Goal: Check status: Check status

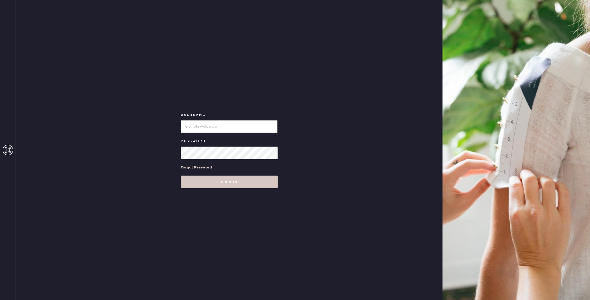
type input "reformationhenderson"
click at [191, 189] on div "Username Password Forgot Password Sign in" at bounding box center [229, 150] width 427 height 300
drag, startPoint x: 200, startPoint y: 185, endPoint x: 202, endPoint y: 183, distance: 3.2
click at [200, 185] on button "Sign in" at bounding box center [229, 181] width 97 height 13
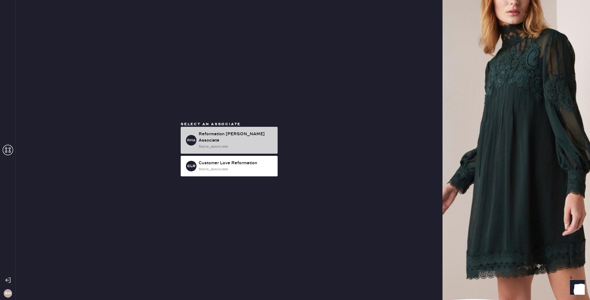
click at [225, 144] on div "store_associate" at bounding box center [236, 147] width 75 height 6
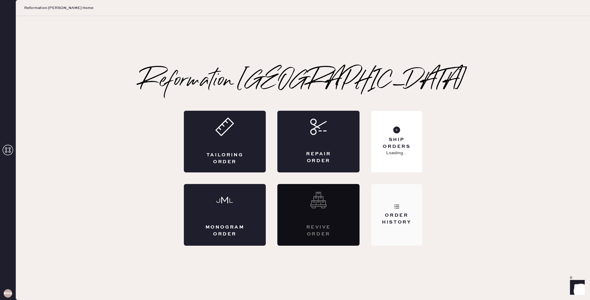
click at [403, 197] on div "Order History" at bounding box center [396, 215] width 51 height 62
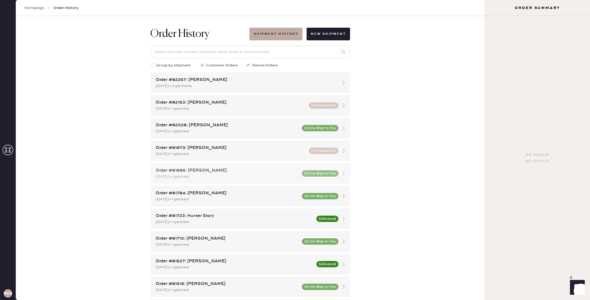
click at [278, 164] on div "Order #81886: [PERSON_NAME] [DATE] • 1 garment On Its Way to You" at bounding box center [250, 173] width 200 height 21
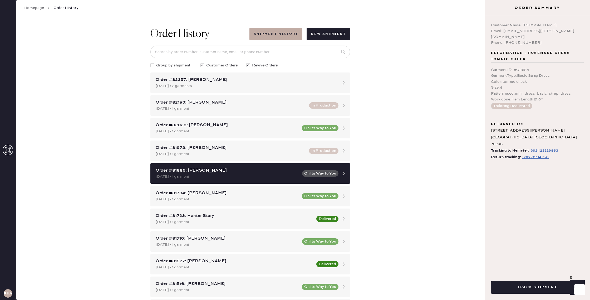
click at [532, 154] on div "392635114250" at bounding box center [535, 157] width 26 height 6
click at [272, 189] on div "Order #81784: [PERSON_NAME] [DATE] • 1 garment On Its Way to You" at bounding box center [250, 196] width 200 height 21
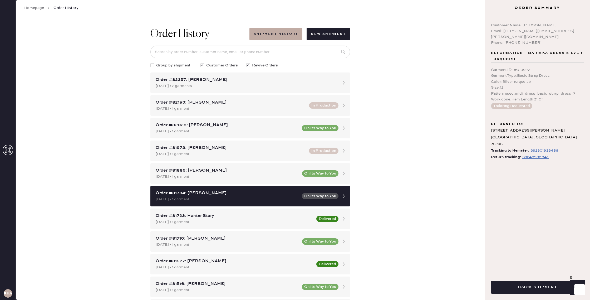
click at [535, 154] on div "392499311045" at bounding box center [535, 157] width 27 height 6
click at [261, 241] on div "Order #81710: [PERSON_NAME]" at bounding box center [227, 238] width 143 height 6
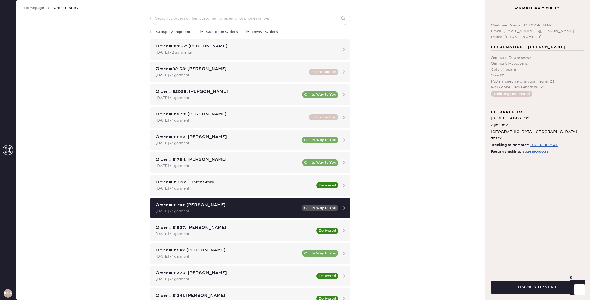
scroll to position [34, 0]
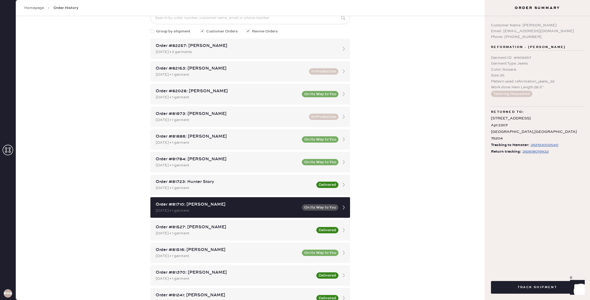
click at [295, 247] on div "Order #81516: [PERSON_NAME]" at bounding box center [227, 249] width 143 height 6
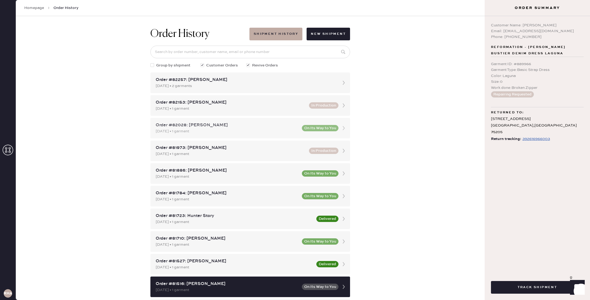
click at [274, 123] on div "Order #82028: [PERSON_NAME]" at bounding box center [227, 125] width 143 height 6
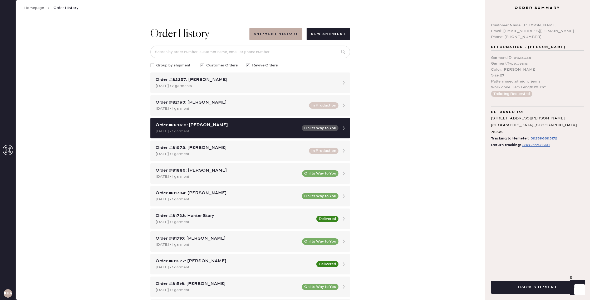
click at [531, 142] on div "392822252660" at bounding box center [535, 145] width 27 height 6
